Goal: Information Seeking & Learning: Learn about a topic

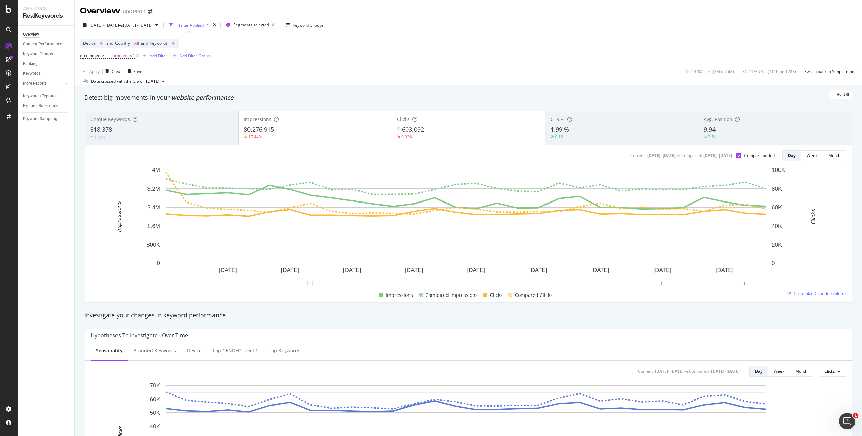
click at [155, 55] on div "Add Filter" at bounding box center [159, 56] width 18 height 6
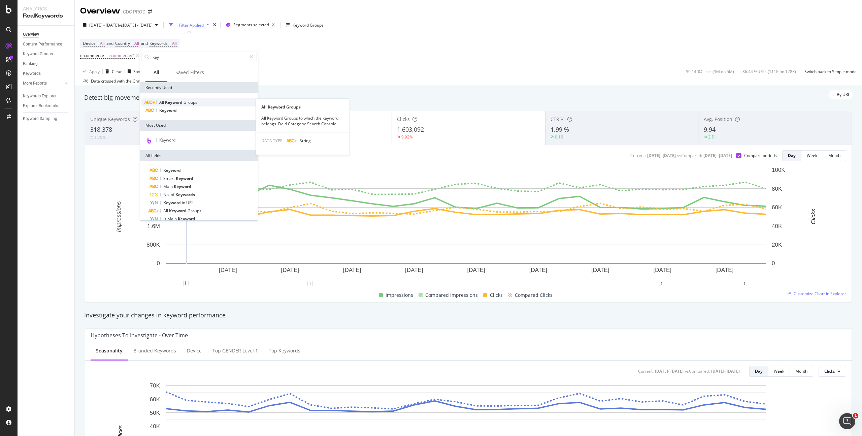
type input "key"
click at [179, 102] on span "Keyword" at bounding box center [174, 102] width 19 height 6
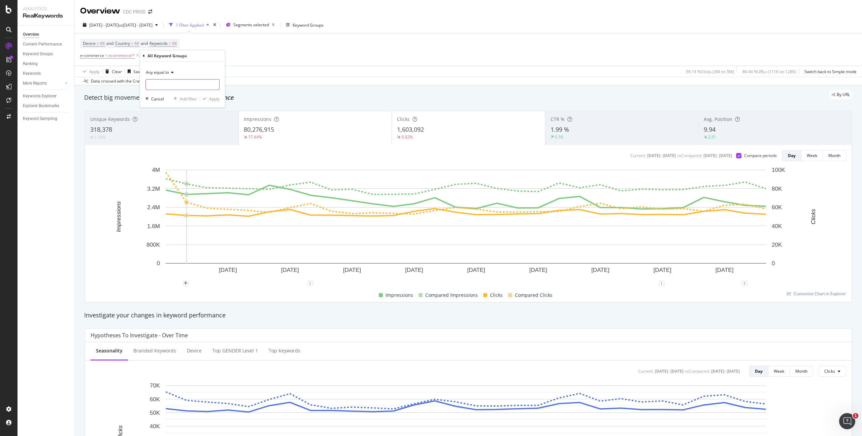
click at [160, 84] on input "text" at bounding box center [182, 84] width 73 height 11
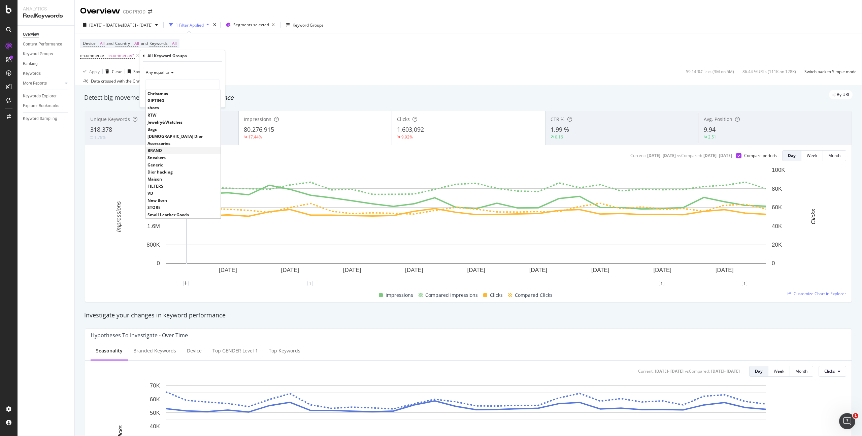
click at [160, 150] on span "BRAND" at bounding box center [183, 151] width 71 height 6
type input "BRAND"
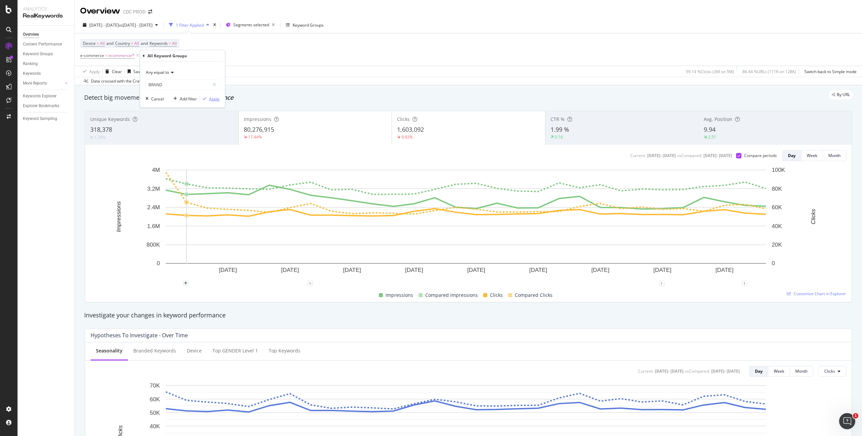
click at [216, 99] on div "Apply" at bounding box center [214, 99] width 10 height 6
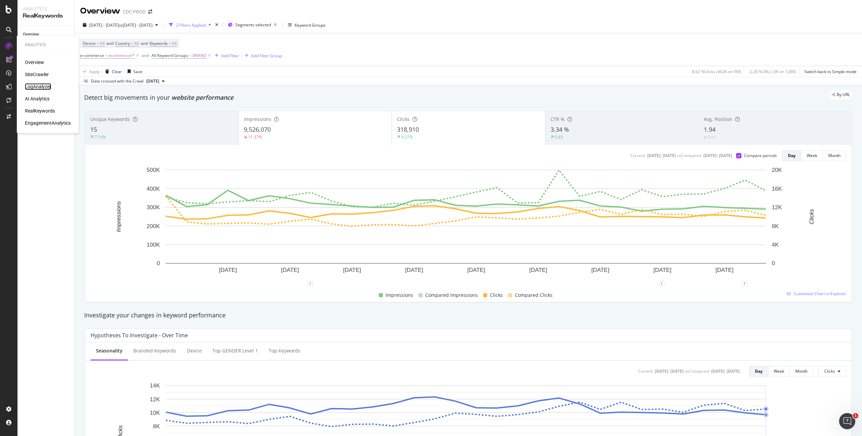
click at [45, 88] on div "LogAnalyzer" at bounding box center [38, 86] width 26 height 7
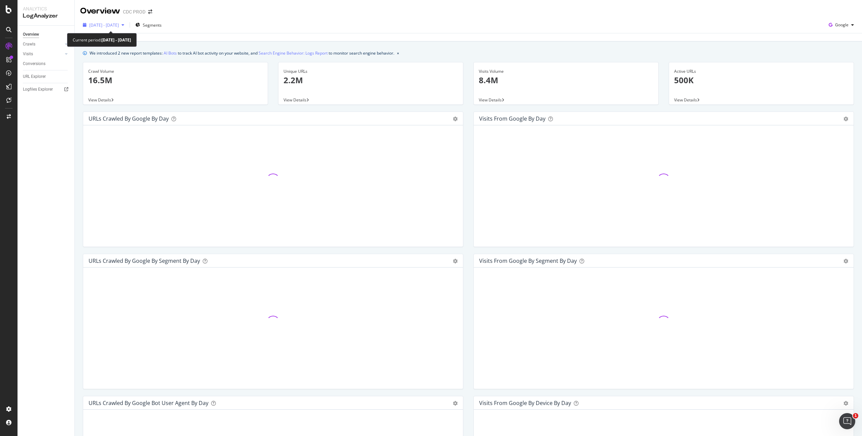
click at [107, 27] on span "[DATE] - [DATE]" at bounding box center [104, 25] width 30 height 6
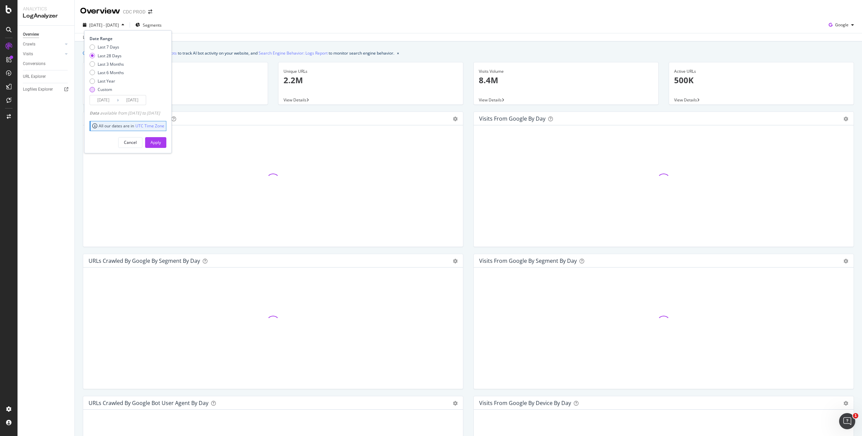
click at [98, 90] on div "Custom" at bounding box center [105, 90] width 14 height 6
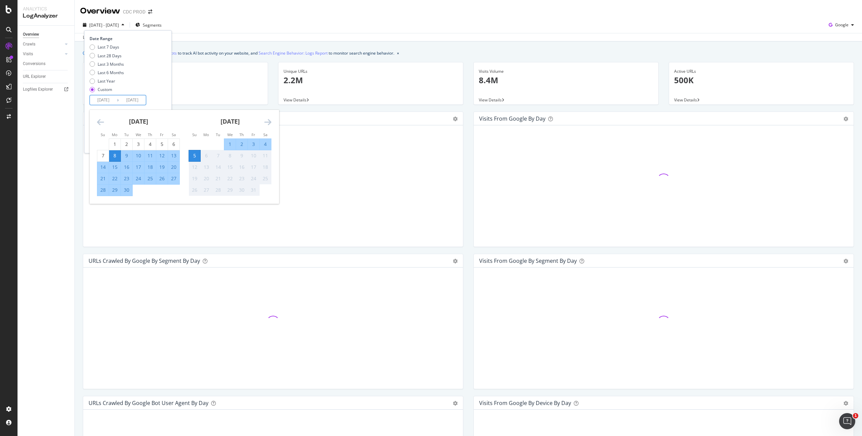
click at [99, 96] on input "[DATE]" at bounding box center [103, 99] width 27 height 9
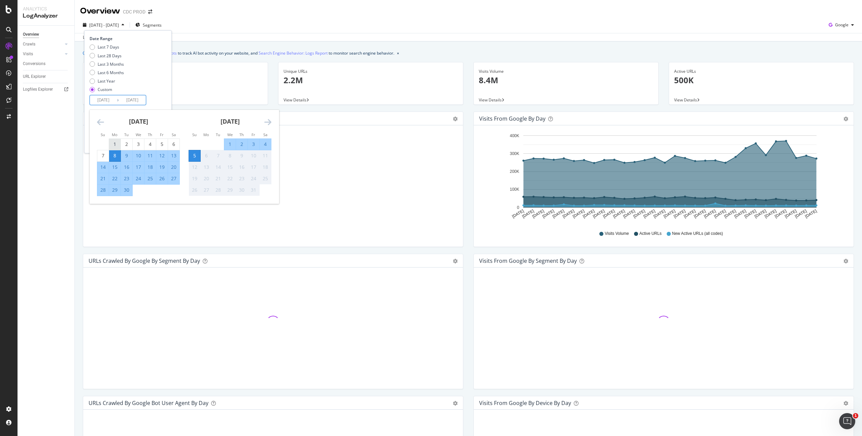
click at [112, 142] on div "1" at bounding box center [114, 144] width 11 height 7
type input "[DATE]"
click at [128, 189] on div "30" at bounding box center [126, 190] width 11 height 7
type input "[DATE]"
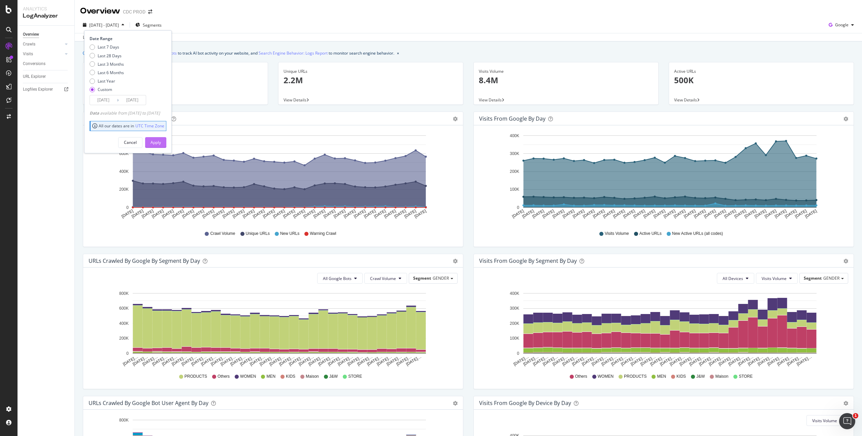
click at [161, 143] on div "Apply" at bounding box center [156, 142] width 10 height 6
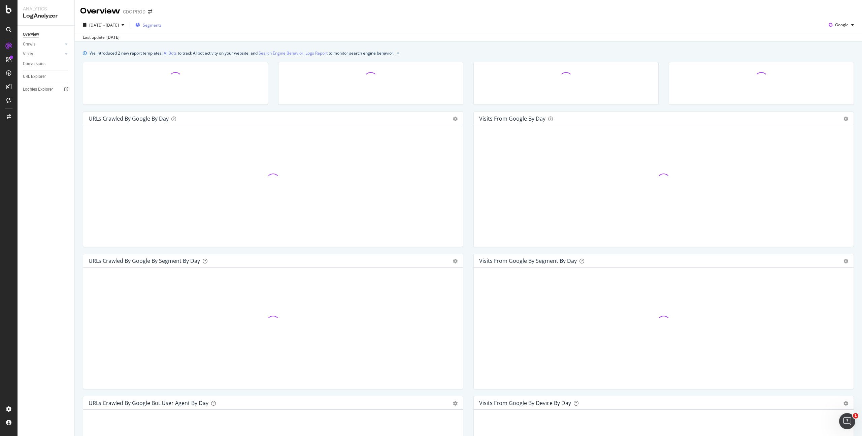
click at [162, 26] on span "Segments" at bounding box center [152, 25] width 19 height 6
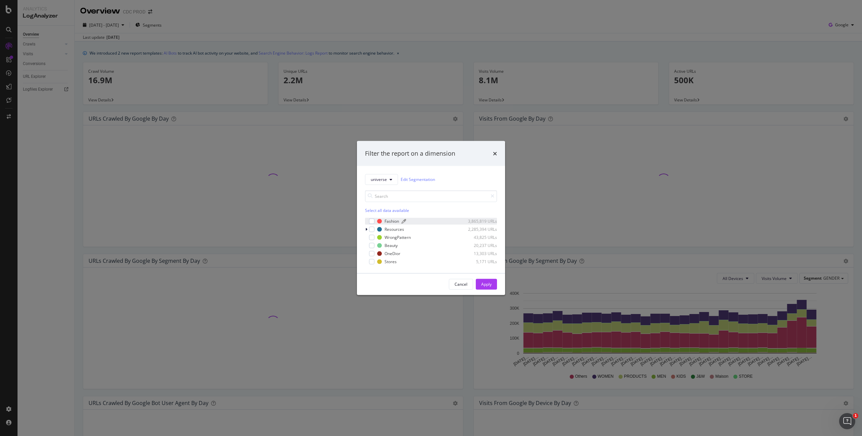
click at [388, 219] on div "Fashion" at bounding box center [392, 221] width 14 height 6
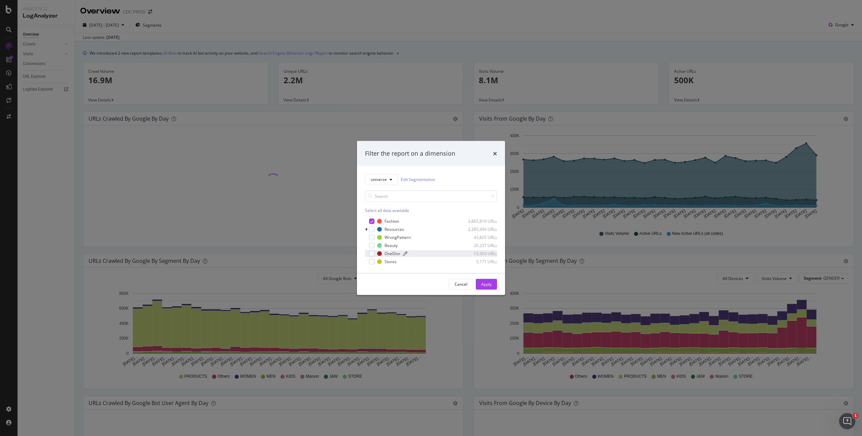
click at [387, 254] on div "OneDior" at bounding box center [393, 254] width 16 height 6
click at [489, 283] on div "Apply" at bounding box center [486, 284] width 10 height 6
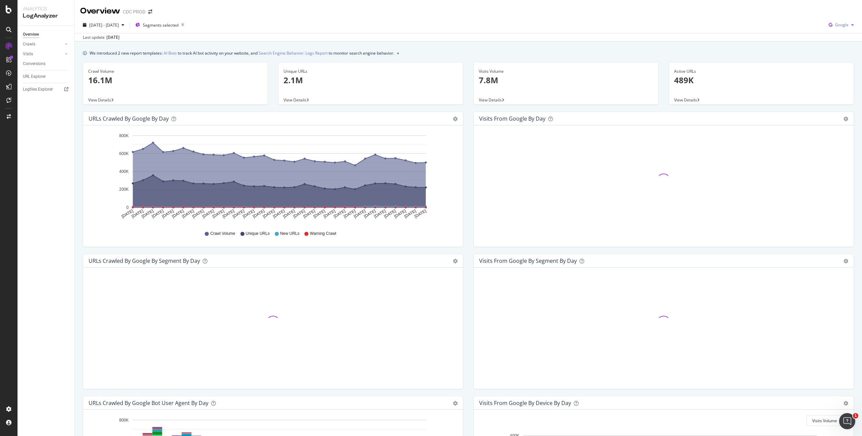
click at [839, 23] on span "Google" at bounding box center [841, 25] width 13 height 6
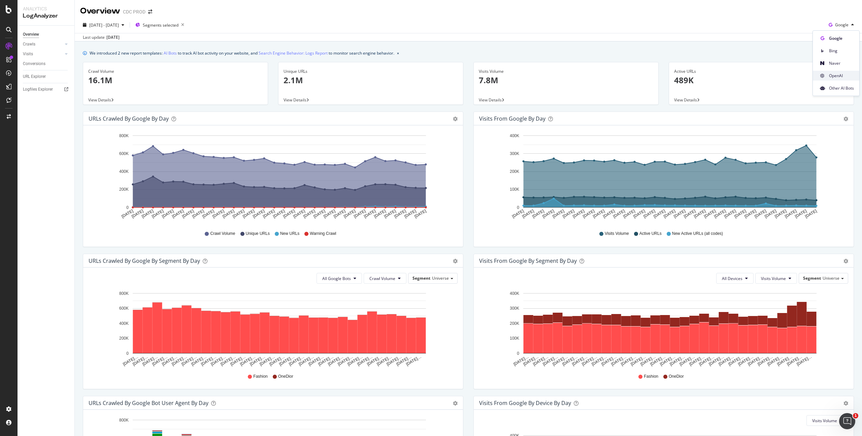
click at [838, 80] on div "OpenAI" at bounding box center [836, 76] width 46 height 10
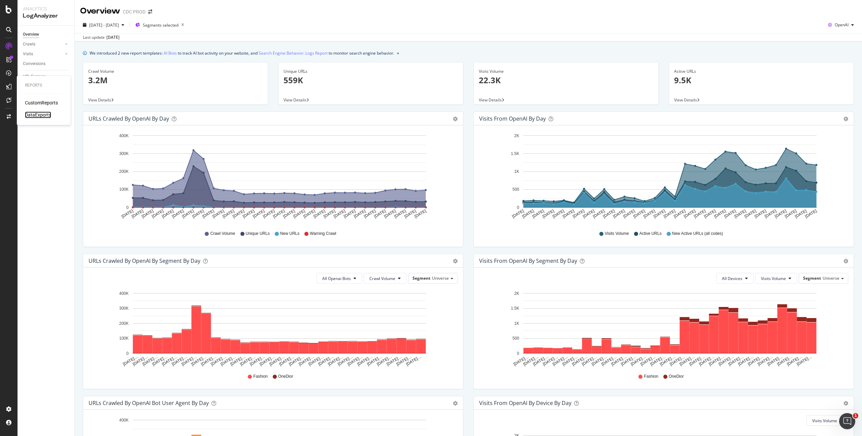
click at [42, 115] on div "DataExports" at bounding box center [38, 114] width 26 height 7
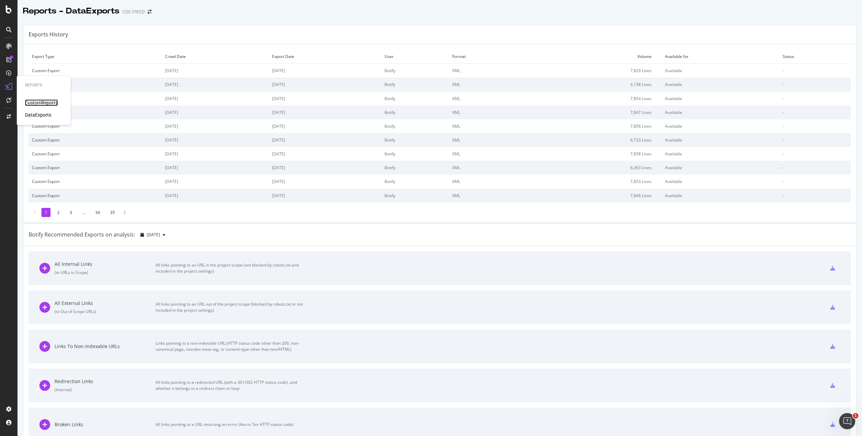
click at [38, 102] on div "CustomReports" at bounding box center [41, 102] width 33 height 7
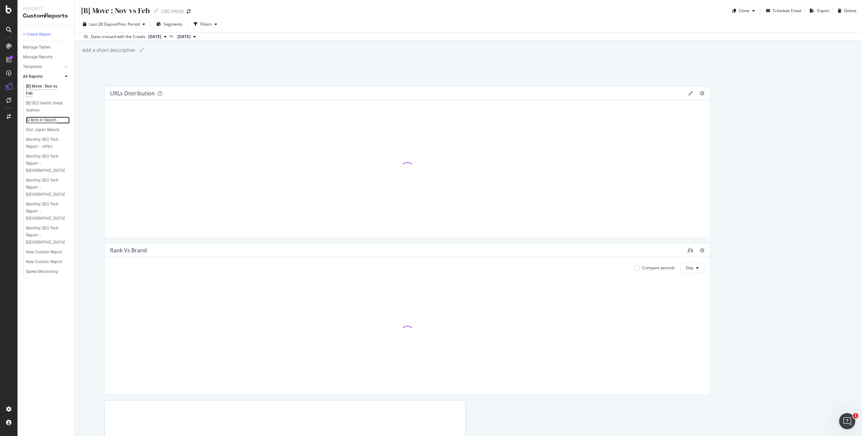
click at [42, 119] on div "AI Bots in Search" at bounding box center [41, 120] width 31 height 7
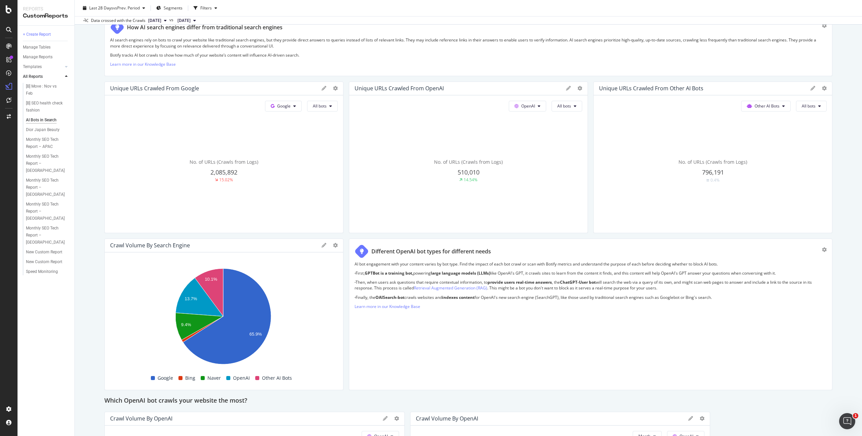
scroll to position [141, 0]
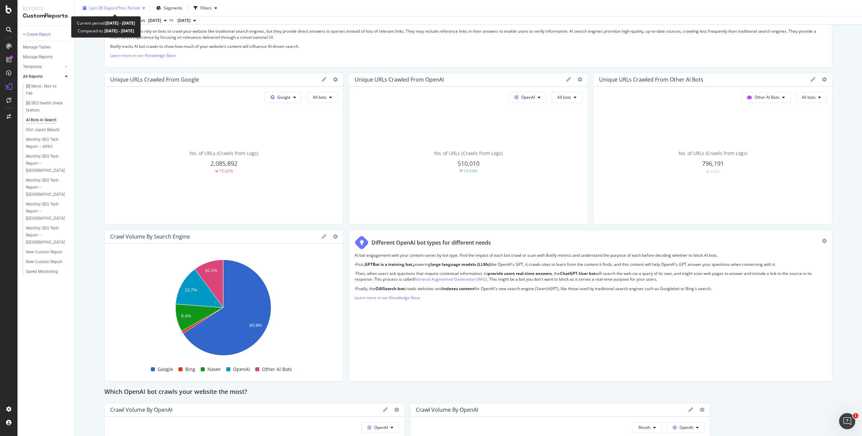
click at [123, 9] on span "vs Prev. Period" at bounding box center [126, 8] width 27 height 6
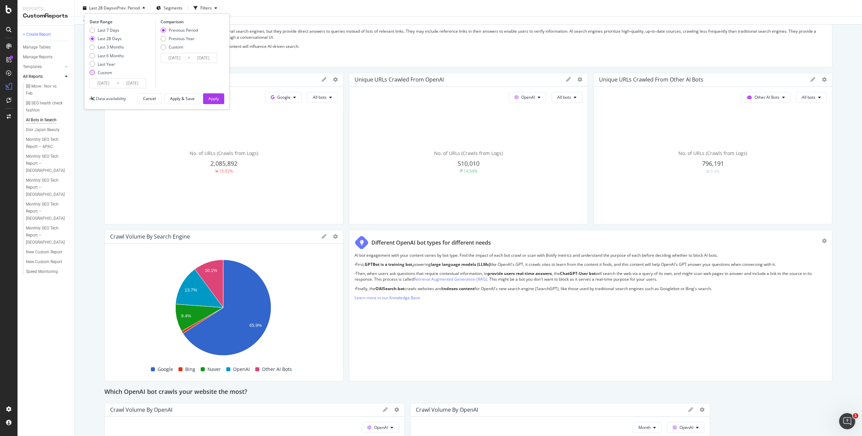
click at [104, 73] on div "Custom" at bounding box center [105, 73] width 14 height 6
click at [106, 81] on input "[DATE]" at bounding box center [103, 82] width 27 height 9
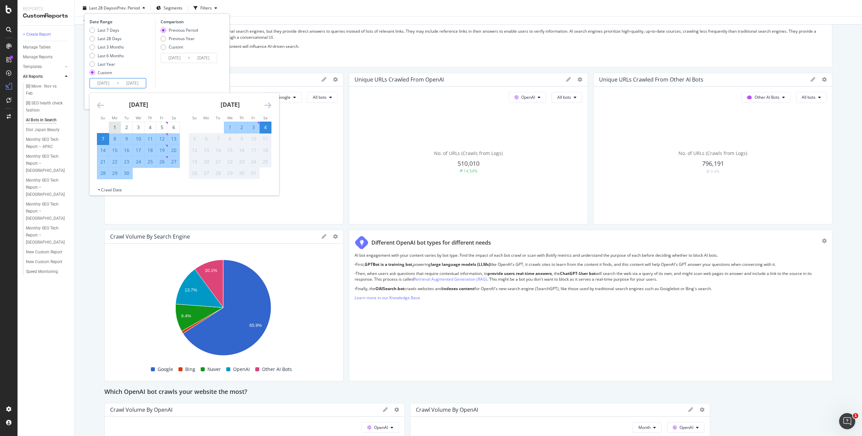
click at [110, 124] on div "1" at bounding box center [114, 127] width 11 height 7
type input "[DATE]"
click at [129, 173] on div "30" at bounding box center [126, 173] width 11 height 7
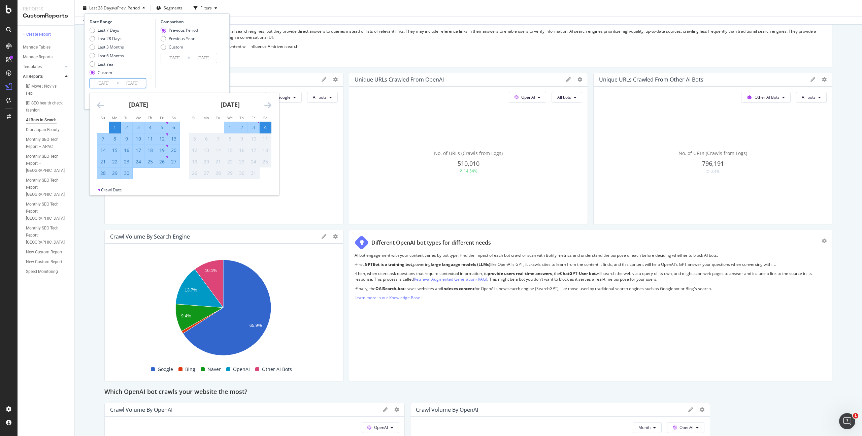
type input "[DATE]"
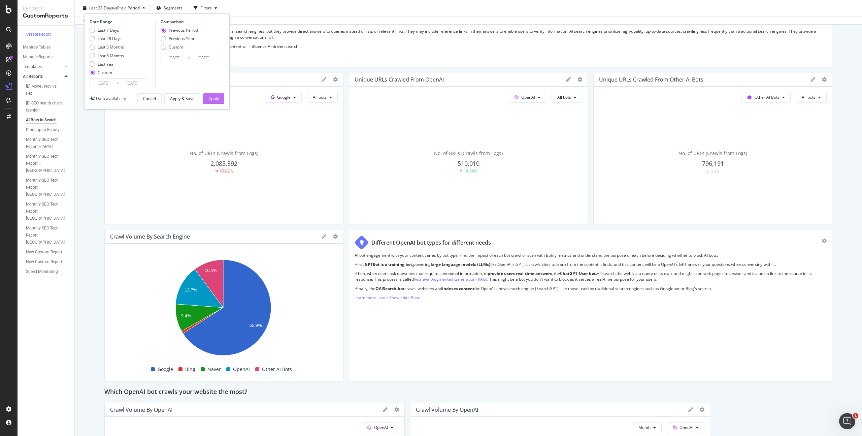
click at [212, 99] on div "Apply" at bounding box center [213, 99] width 10 height 6
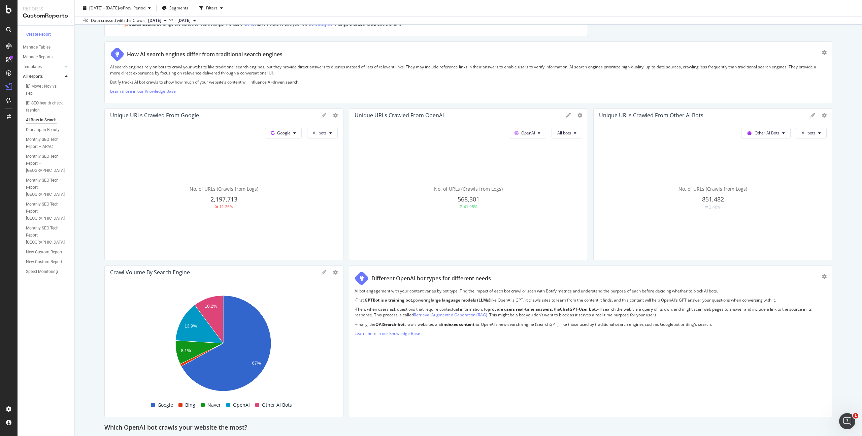
scroll to position [118, 0]
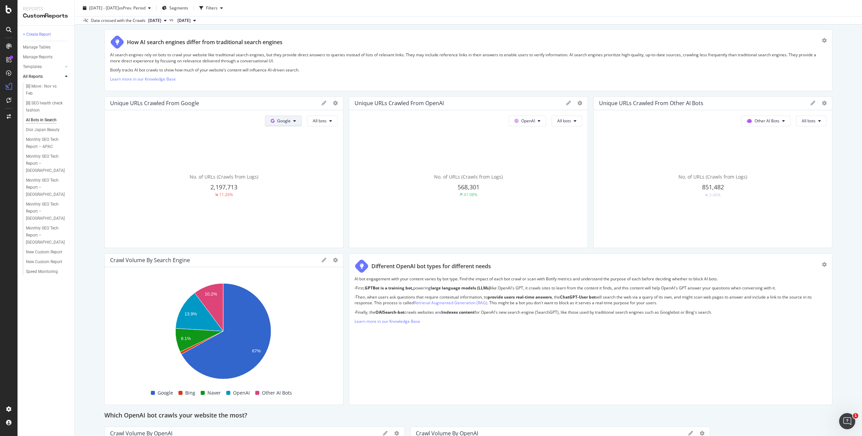
click at [290, 122] on button "Google" at bounding box center [283, 121] width 37 height 11
click at [298, 174] on span "OpenAI" at bounding box center [292, 172] width 25 height 6
click at [285, 122] on span "OpenAI" at bounding box center [284, 121] width 14 height 6
click at [292, 186] on span "Other AI Bots" at bounding box center [291, 184] width 25 height 6
click at [282, 118] on span "Other AI Bots" at bounding box center [278, 121] width 25 height 6
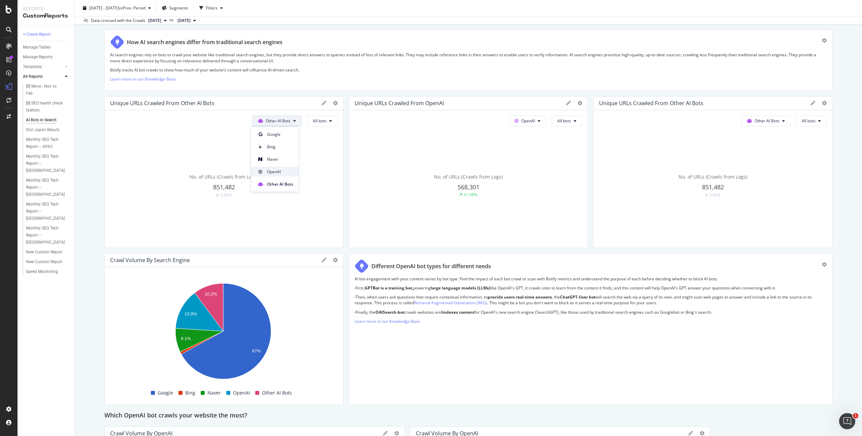
click at [280, 172] on span "OpenAI" at bounding box center [280, 172] width 26 height 6
click at [319, 120] on span "All bots" at bounding box center [320, 121] width 14 height 6
click at [329, 133] on span "All bots" at bounding box center [328, 134] width 34 height 6
click at [285, 122] on span "OpenAI" at bounding box center [284, 121] width 14 height 6
click at [289, 135] on span "Google" at bounding box center [291, 134] width 25 height 6
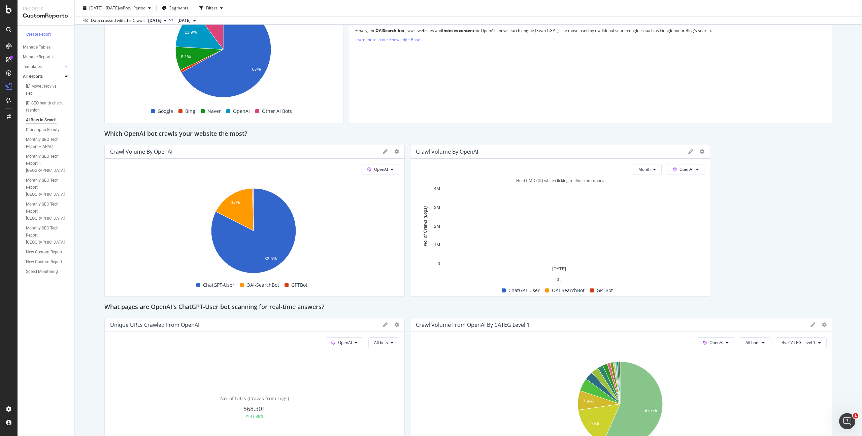
scroll to position [401, 0]
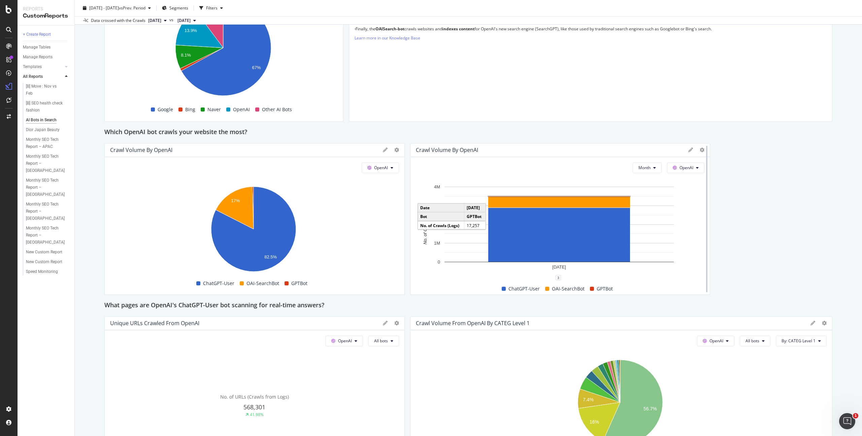
click at [706, 150] on div at bounding box center [706, 219] width 1 height 146
click at [704, 150] on div at bounding box center [707, 219] width 7 height 152
click at [700, 150] on icon at bounding box center [702, 150] width 5 height 5
click at [726, 187] on span "Bar (by Percentage)" at bounding box center [737, 185] width 51 height 6
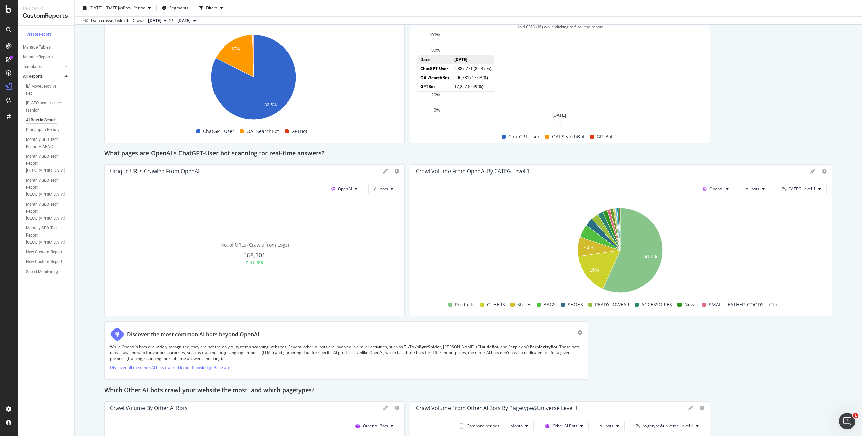
scroll to position [573, 0]
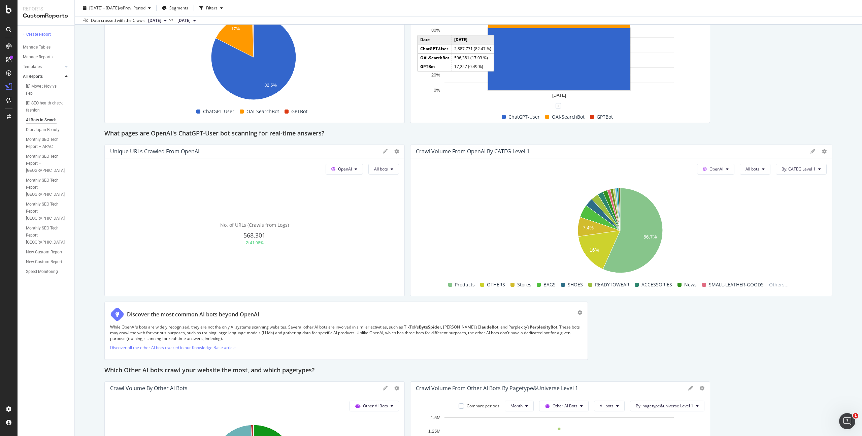
click at [585, 63] on rect "A chart." at bounding box center [559, 59] width 142 height 62
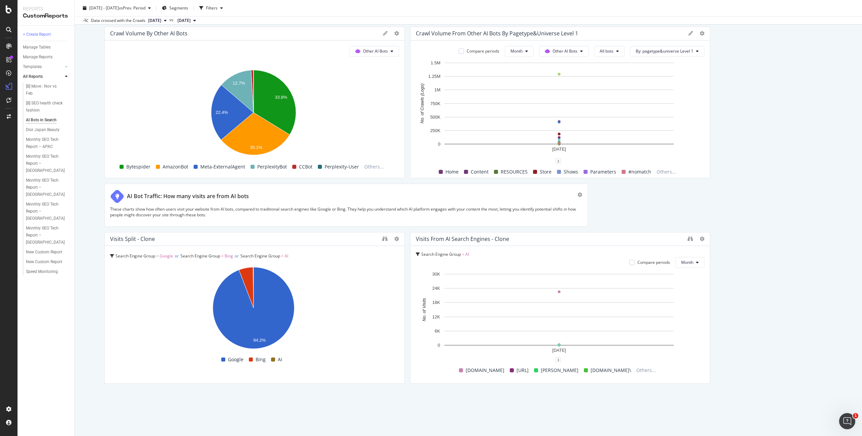
scroll to position [929, 0]
click at [274, 358] on span at bounding box center [273, 358] width 4 height 4
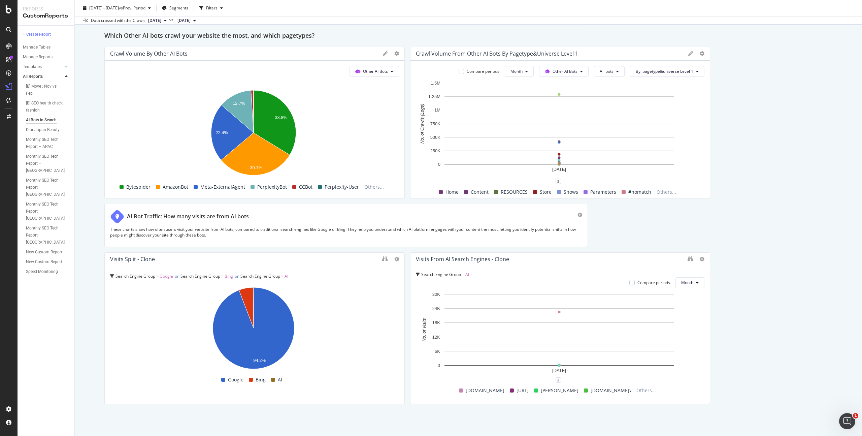
scroll to position [906, 0]
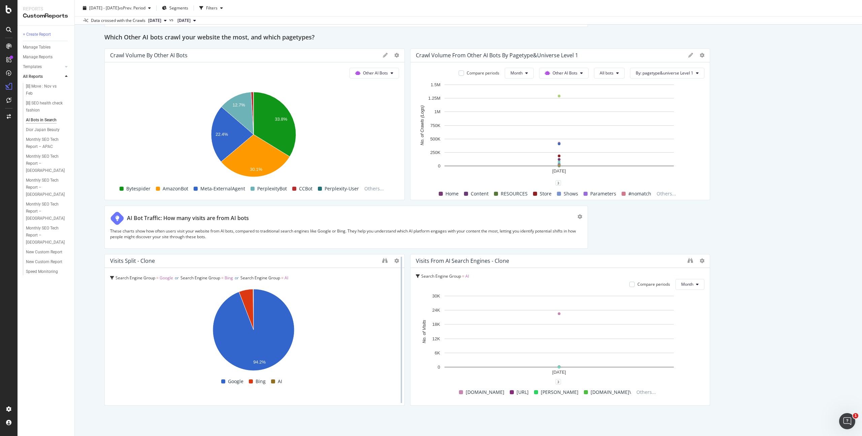
click at [398, 259] on div at bounding box center [401, 330] width 7 height 152
click at [394, 261] on icon at bounding box center [396, 260] width 5 height 5
click at [382, 260] on icon "binoculars" at bounding box center [384, 260] width 5 height 5
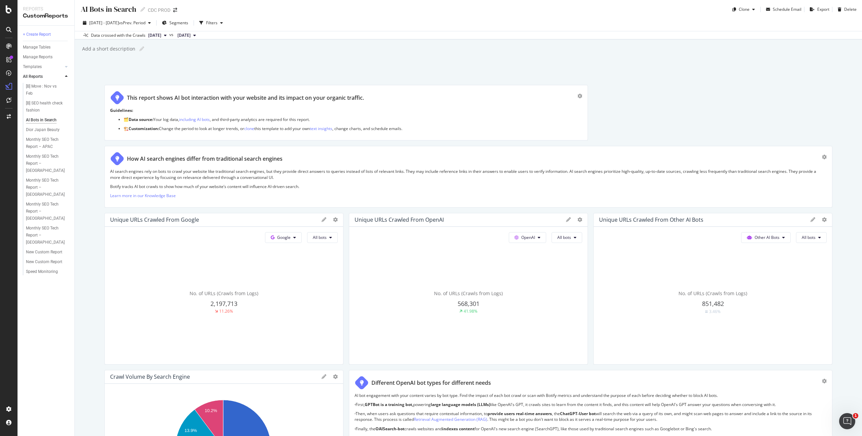
scroll to position [0, 0]
click at [41, 110] on div "RealKeywords" at bounding box center [40, 110] width 30 height 7
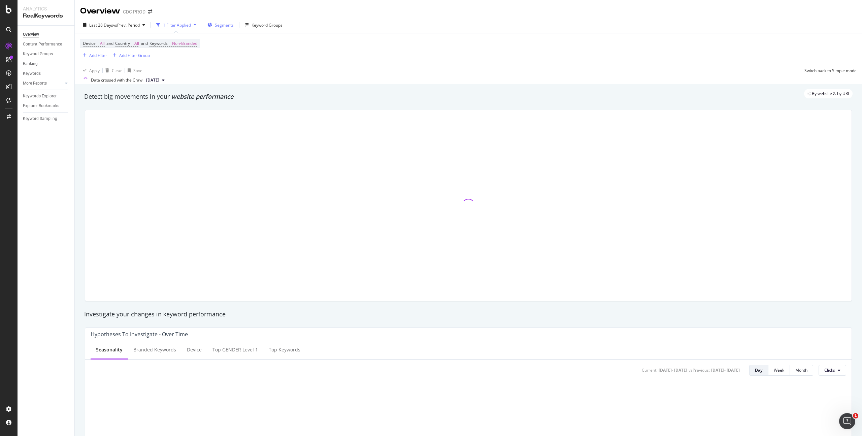
click at [226, 25] on span "Segments" at bounding box center [224, 25] width 19 height 6
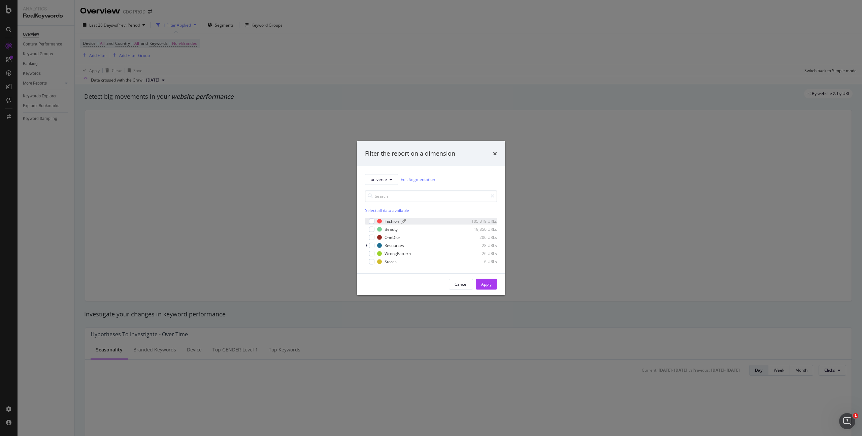
click at [393, 219] on div "Fashion" at bounding box center [392, 221] width 14 height 6
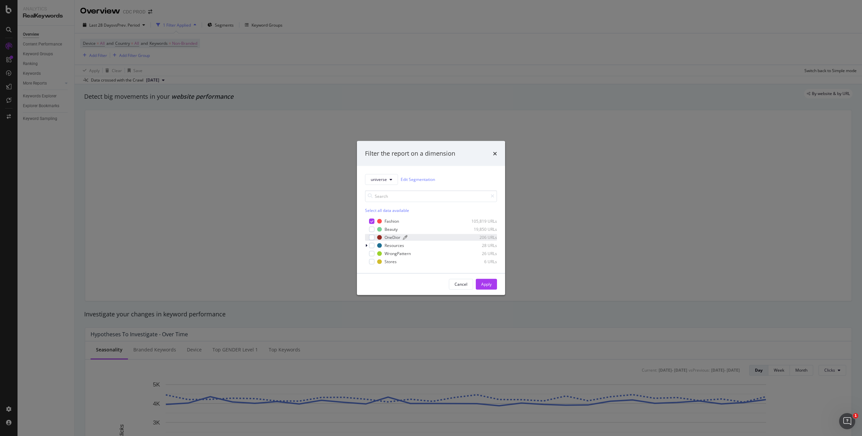
click at [394, 237] on div "OneDior" at bounding box center [393, 237] width 16 height 6
click at [491, 285] on div "Apply" at bounding box center [486, 284] width 10 height 6
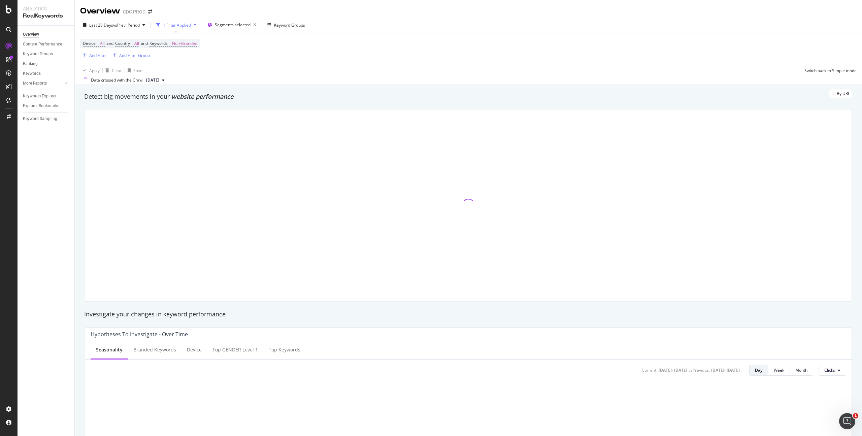
click at [116, 17] on div "Last 28 Days vs Prev. Period 1 Filter Applied Segments selected Keyword Groups …" at bounding box center [468, 50] width 787 height 67
click at [113, 22] on span "vs Prev. Period" at bounding box center [126, 25] width 27 height 6
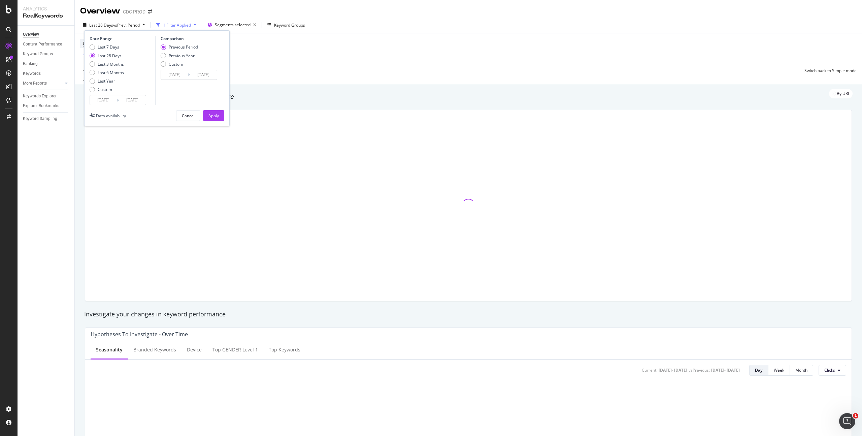
click at [106, 95] on div "Last 7 Days Last 28 Days Last 3 Months Last 6 Months Last Year Custom" at bounding box center [107, 69] width 34 height 51
click at [107, 93] on div "Last 7 Days Last 28 Days Last 3 Months Last 6 Months Last Year Custom" at bounding box center [107, 69] width 34 height 51
click at [108, 90] on div "Custom" at bounding box center [105, 90] width 14 height 6
click at [107, 97] on input "[DATE]" at bounding box center [103, 99] width 27 height 9
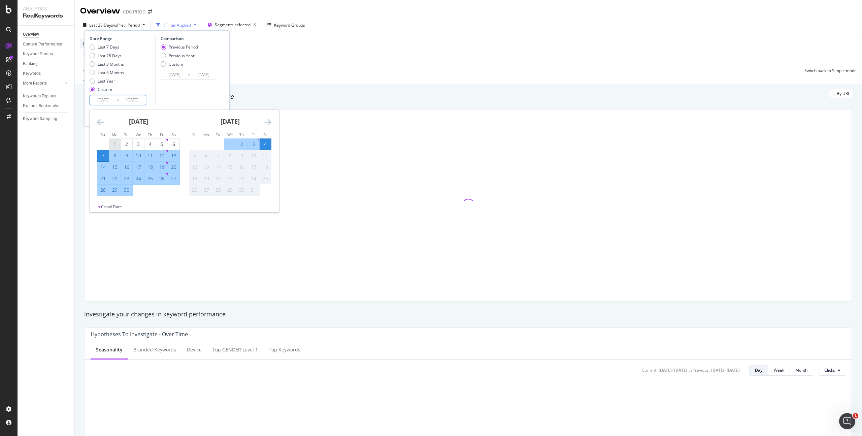
click at [117, 142] on div "1" at bounding box center [114, 144] width 11 height 7
type input "[DATE]"
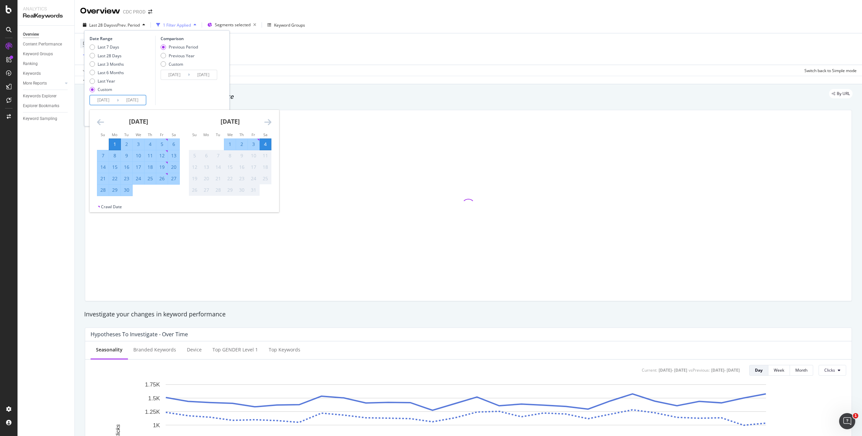
click at [129, 191] on div "30" at bounding box center [126, 190] width 11 height 7
type input "[DATE]"
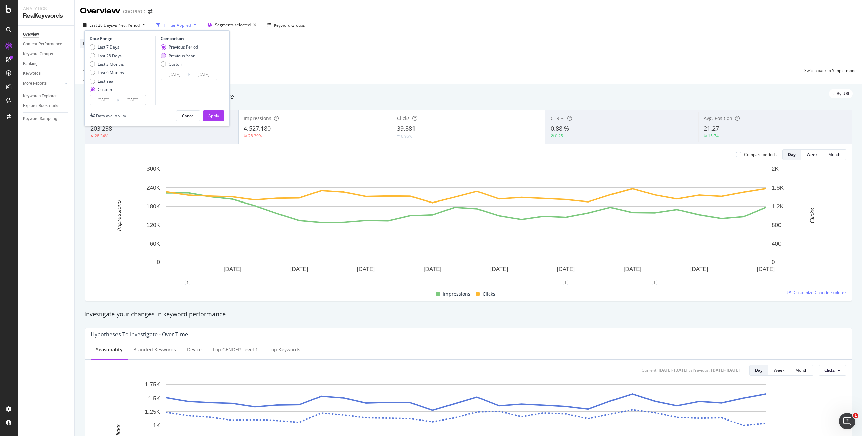
click at [189, 55] on div "Previous Year" at bounding box center [182, 56] width 26 height 6
type input "[DATE]"
click at [214, 115] on div "Apply" at bounding box center [213, 116] width 10 height 6
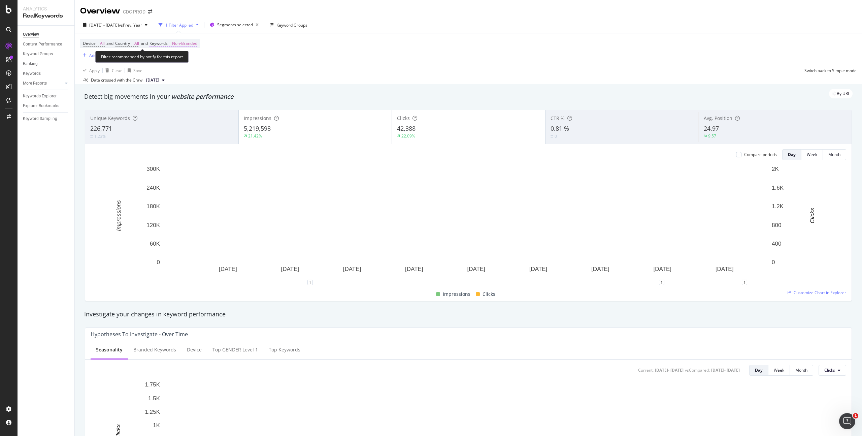
click at [192, 44] on span "Non-Branded" at bounding box center [184, 43] width 25 height 9
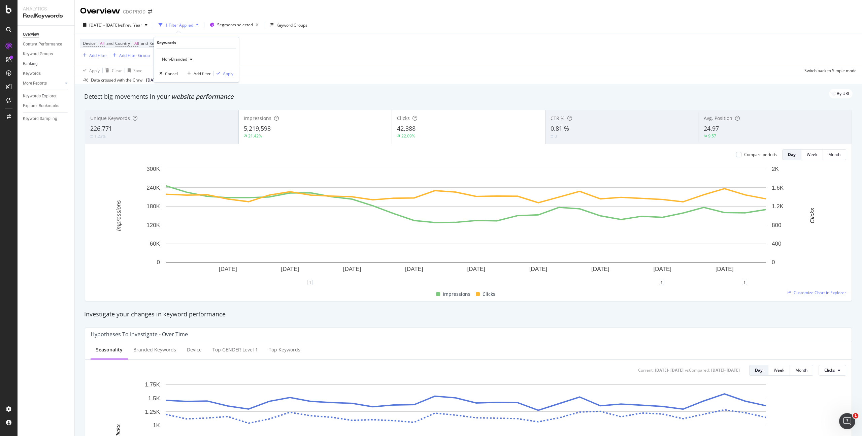
drag, startPoint x: 176, startPoint y: 60, endPoint x: 180, endPoint y: 62, distance: 4.7
click at [176, 60] on span "Non-Branded" at bounding box center [173, 59] width 28 height 6
click at [184, 83] on span "Branded" at bounding box center [199, 82] width 69 height 6
click at [227, 74] on div "Apply" at bounding box center [228, 74] width 10 height 6
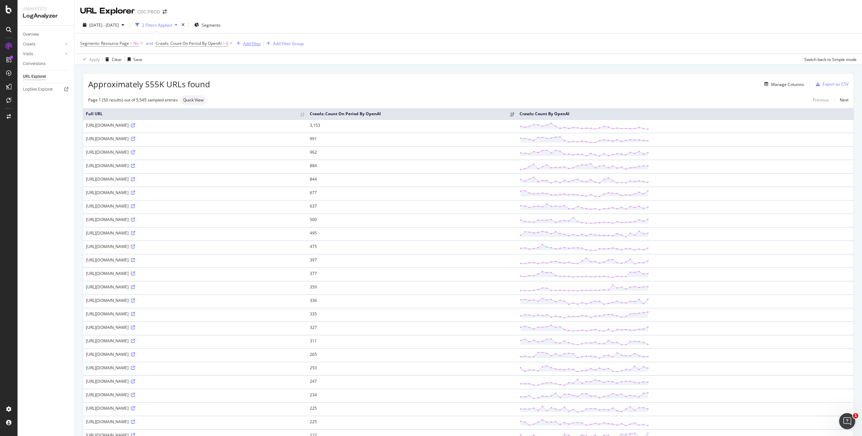
click at [256, 43] on div "Add Filter" at bounding box center [252, 44] width 18 height 6
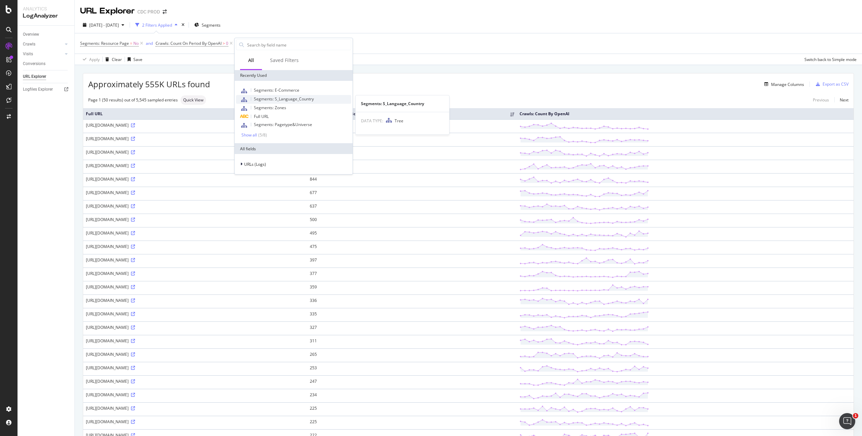
click at [295, 99] on span "Segments: S_Language_Country" at bounding box center [284, 99] width 60 height 6
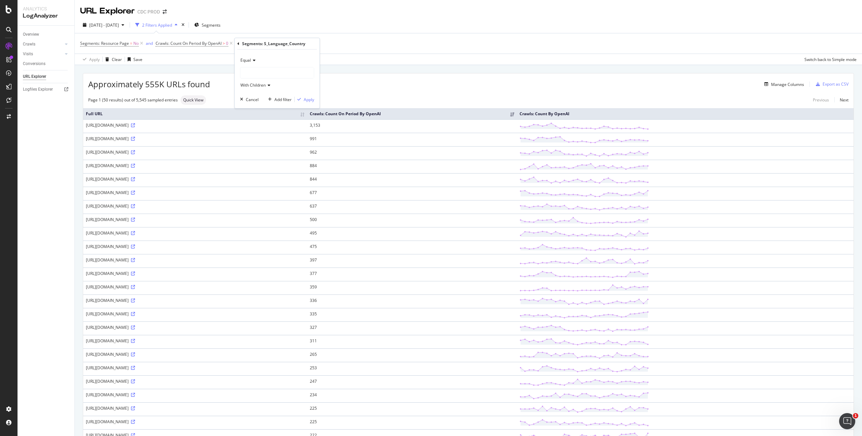
click at [261, 71] on div at bounding box center [276, 72] width 73 height 11
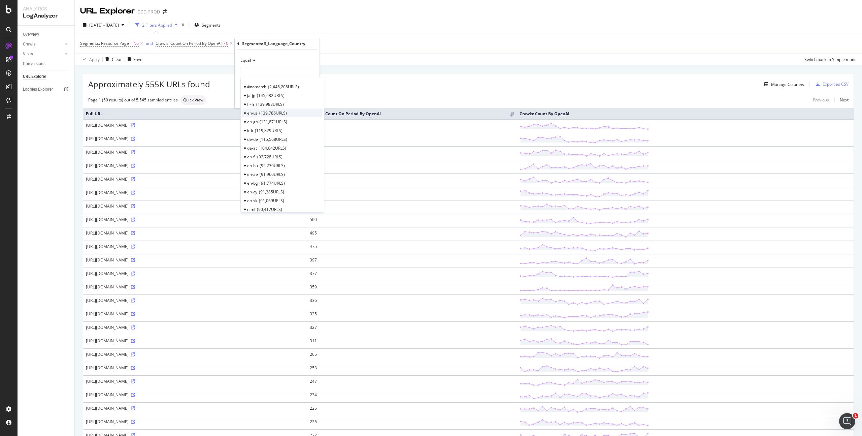
click at [268, 111] on span "139,786 URLS" at bounding box center [273, 113] width 28 height 6
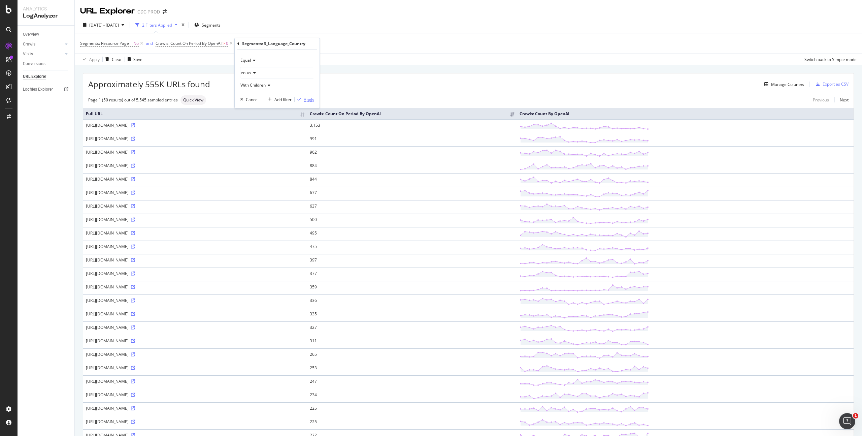
click at [310, 97] on div "Apply" at bounding box center [309, 100] width 10 height 6
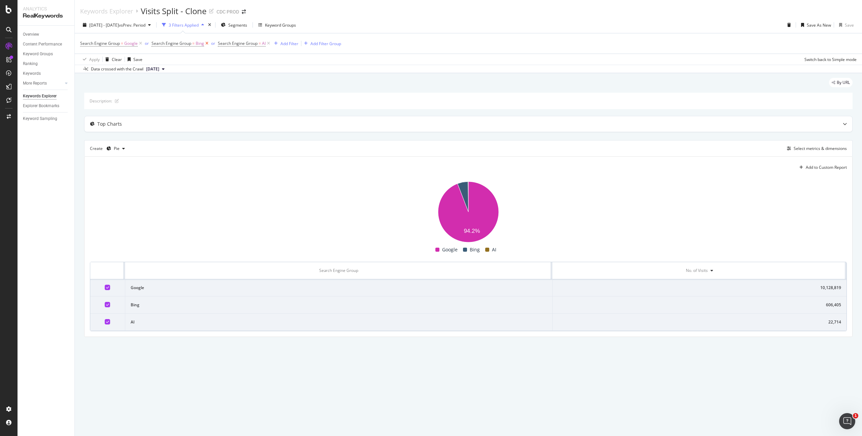
click at [207, 44] on icon at bounding box center [207, 43] width 6 height 7
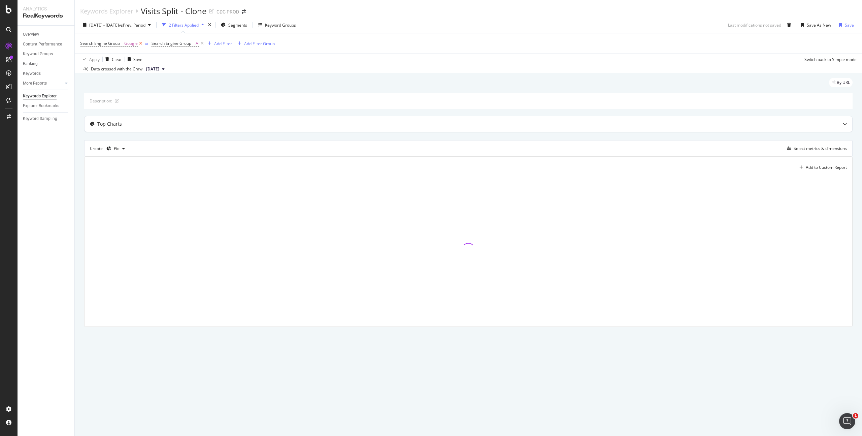
click at [141, 42] on icon at bounding box center [141, 43] width 6 height 7
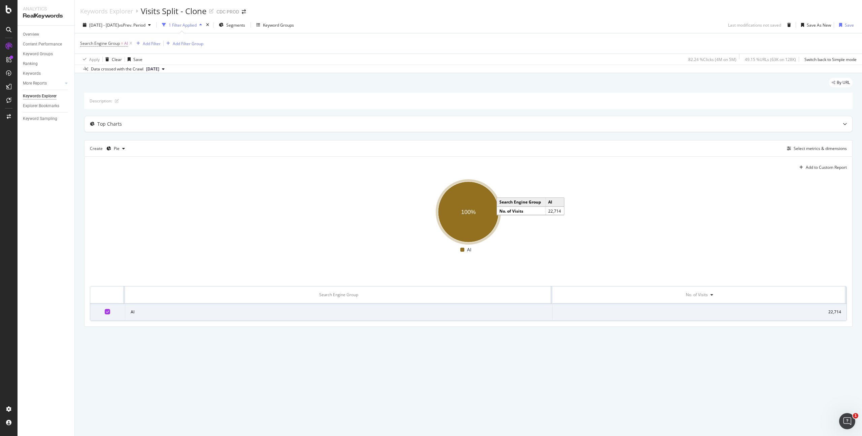
click at [464, 221] on ellipse "A chart." at bounding box center [468, 212] width 61 height 61
click at [467, 213] on text "100%" at bounding box center [468, 212] width 14 height 6
